Goal: Check status: Check status

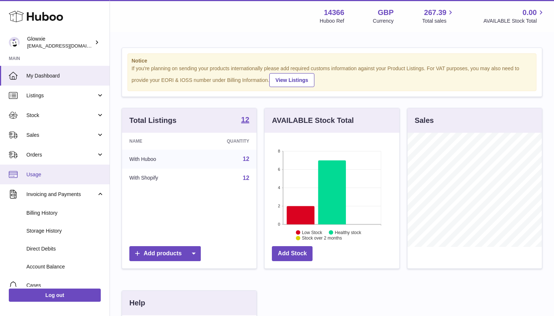
scroll to position [114, 135]
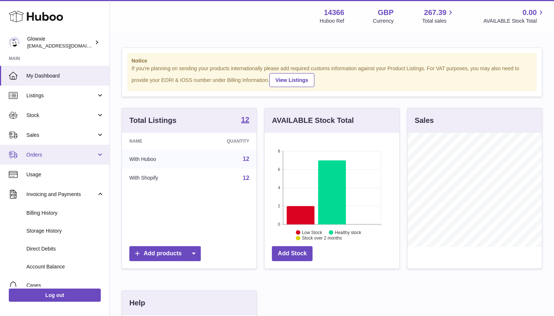
click at [46, 158] on link "Orders" at bounding box center [55, 155] width 110 height 20
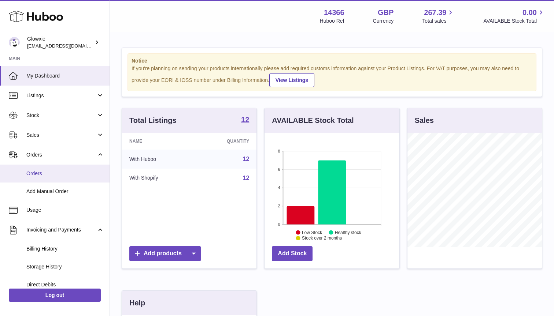
click at [43, 174] on span "Orders" at bounding box center [65, 173] width 78 height 7
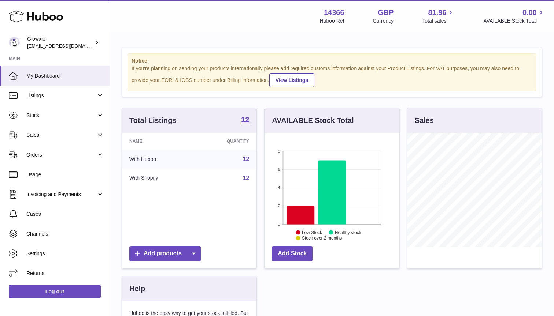
scroll to position [114, 135]
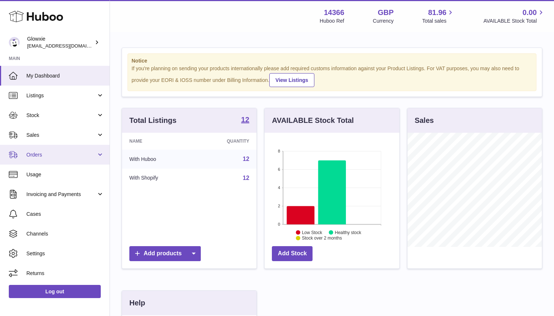
click at [38, 157] on span "Orders" at bounding box center [61, 155] width 70 height 7
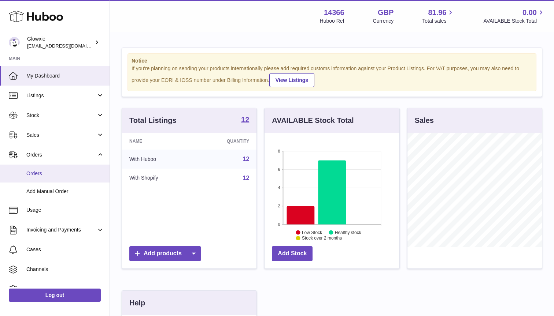
click at [35, 174] on span "Orders" at bounding box center [65, 173] width 78 height 7
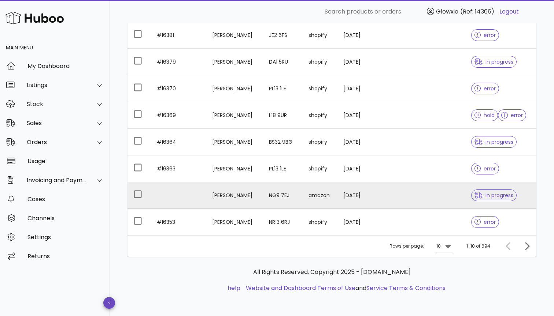
scroll to position [166, 0]
click at [288, 192] on td "NG9 7EJ" at bounding box center [283, 195] width 40 height 27
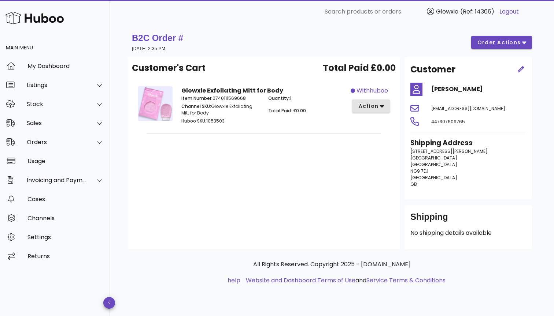
click at [370, 105] on span "action" at bounding box center [368, 107] width 21 height 8
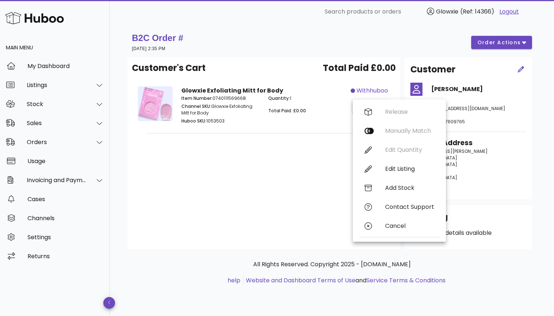
click at [305, 167] on div "Customer's Cart Total Paid £0.00 Glowxie Exfoliating Mitt for Body Item Number:…" at bounding box center [263, 153] width 272 height 192
